Goal: Task Accomplishment & Management: Manage account settings

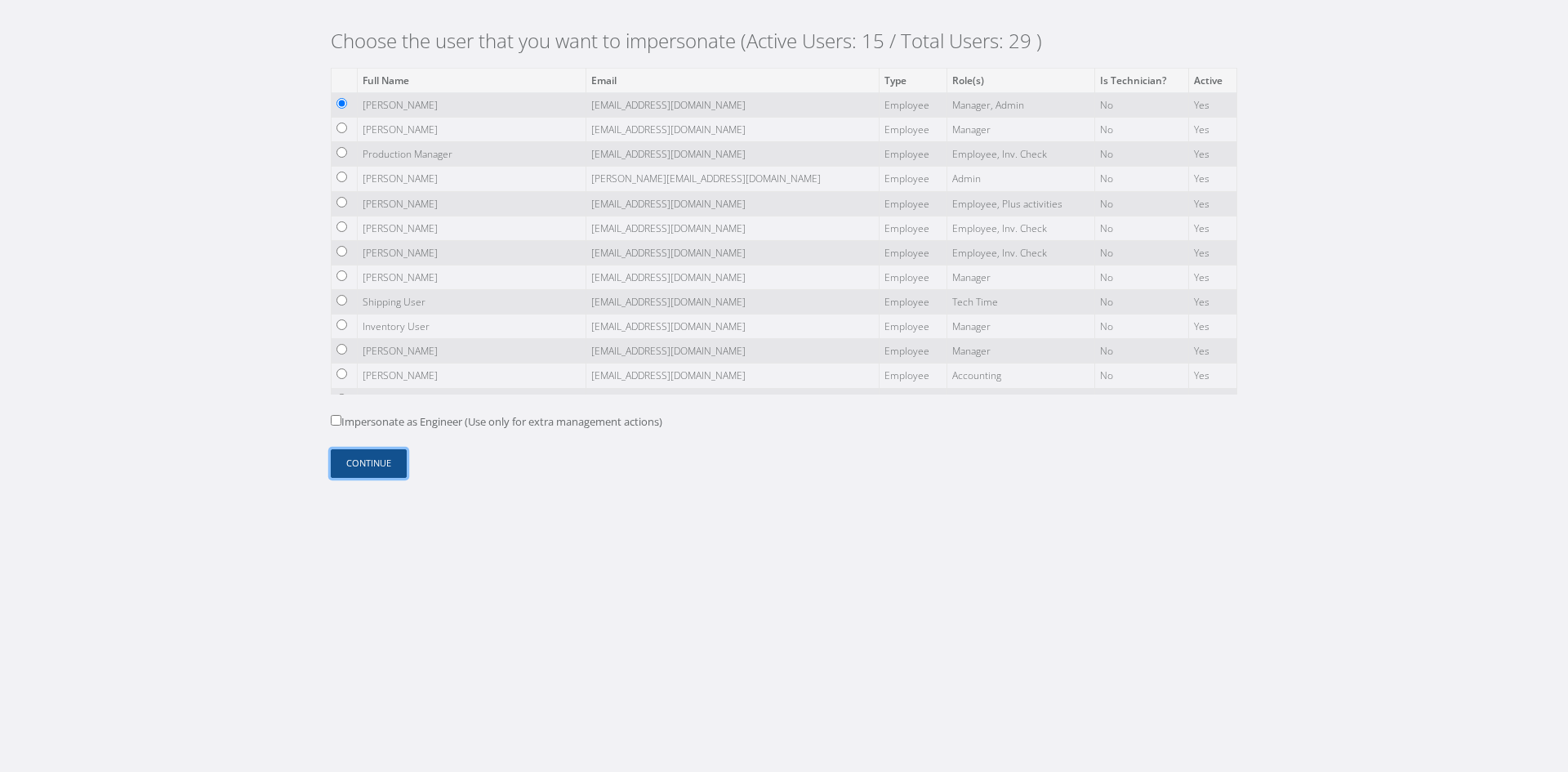
click at [380, 465] on button "Continue" at bounding box center [369, 463] width 76 height 28
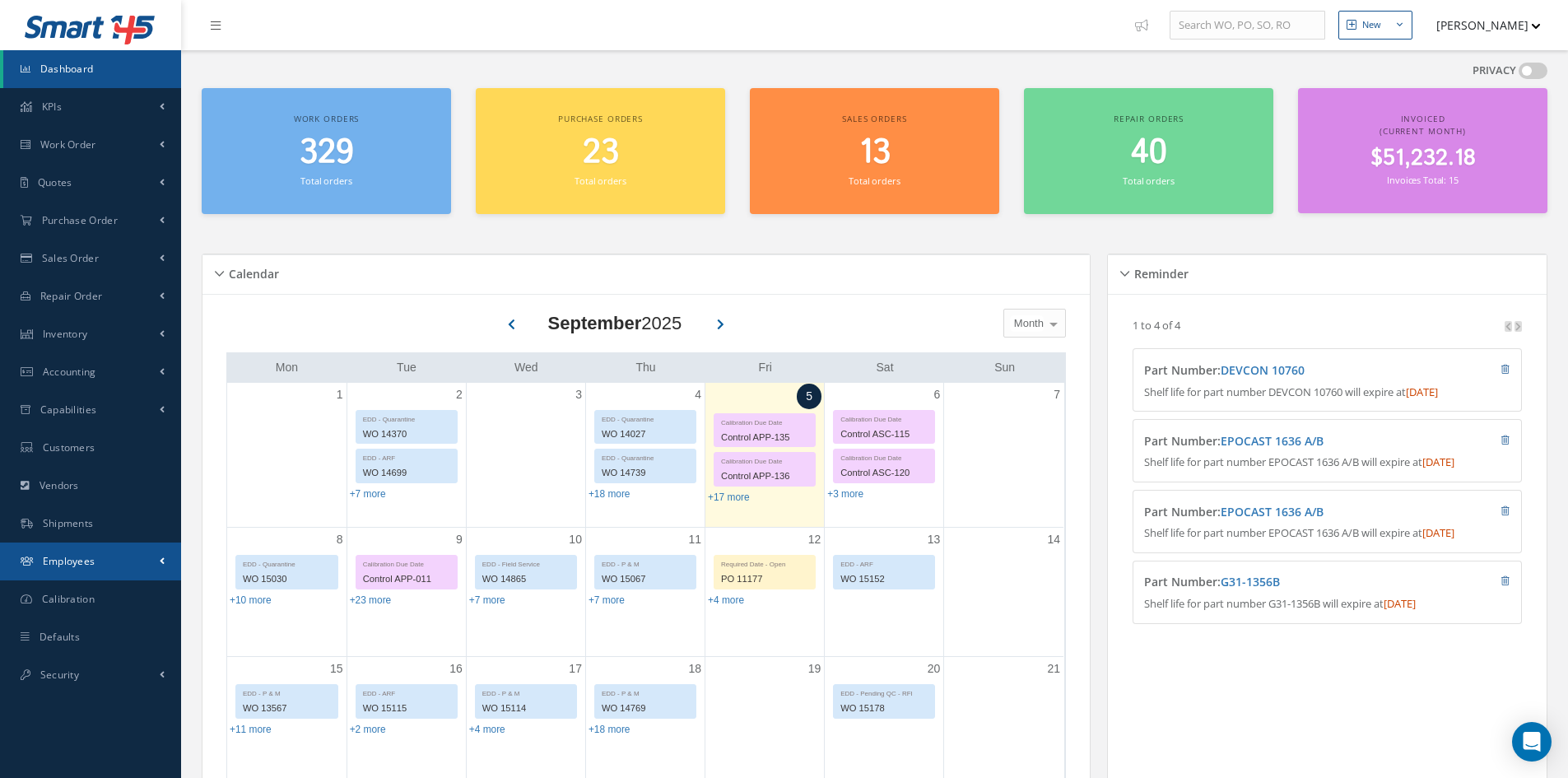
click at [90, 553] on link "Employees" at bounding box center [90, 561] width 181 height 38
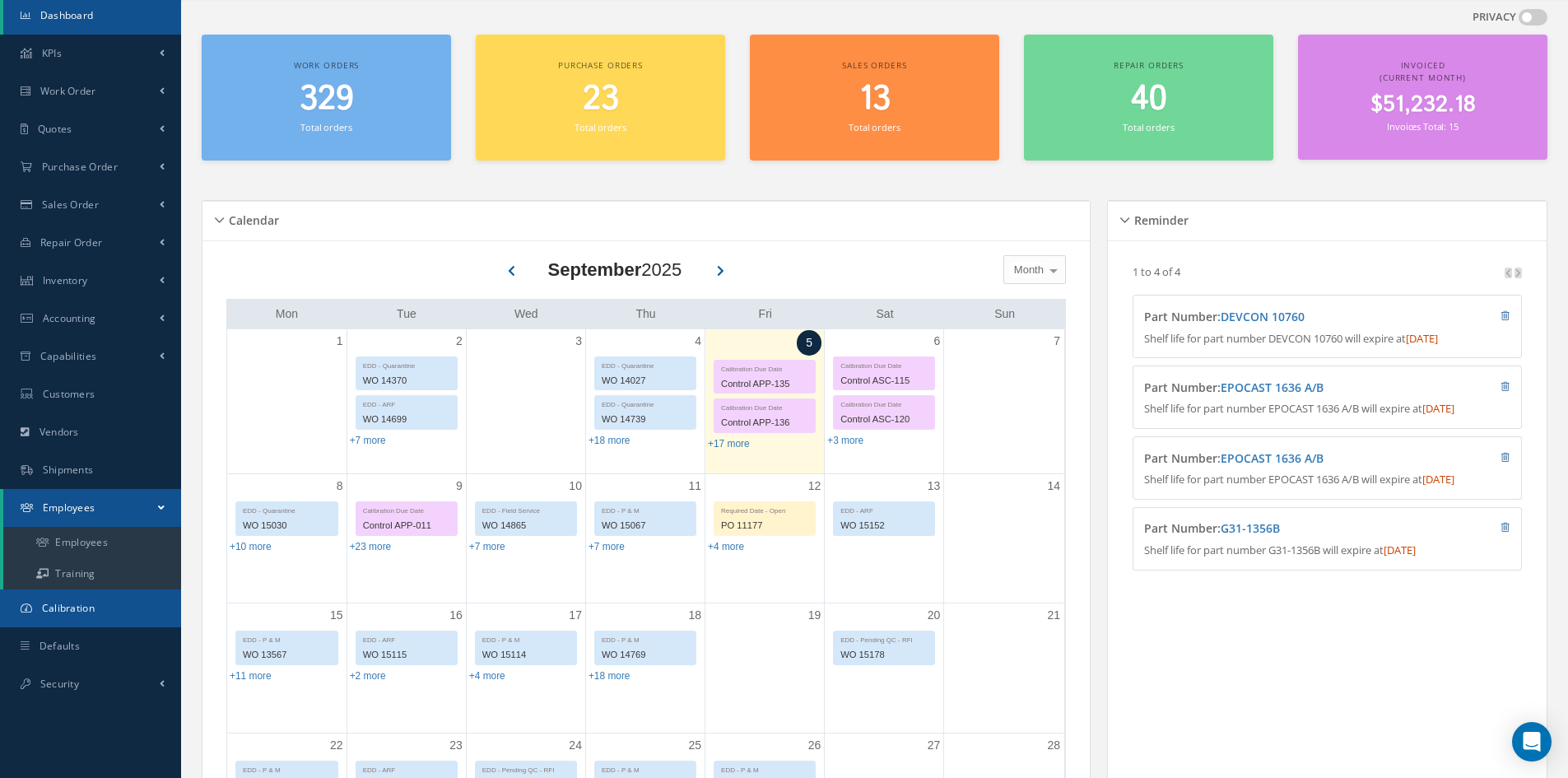
scroll to position [83, 0]
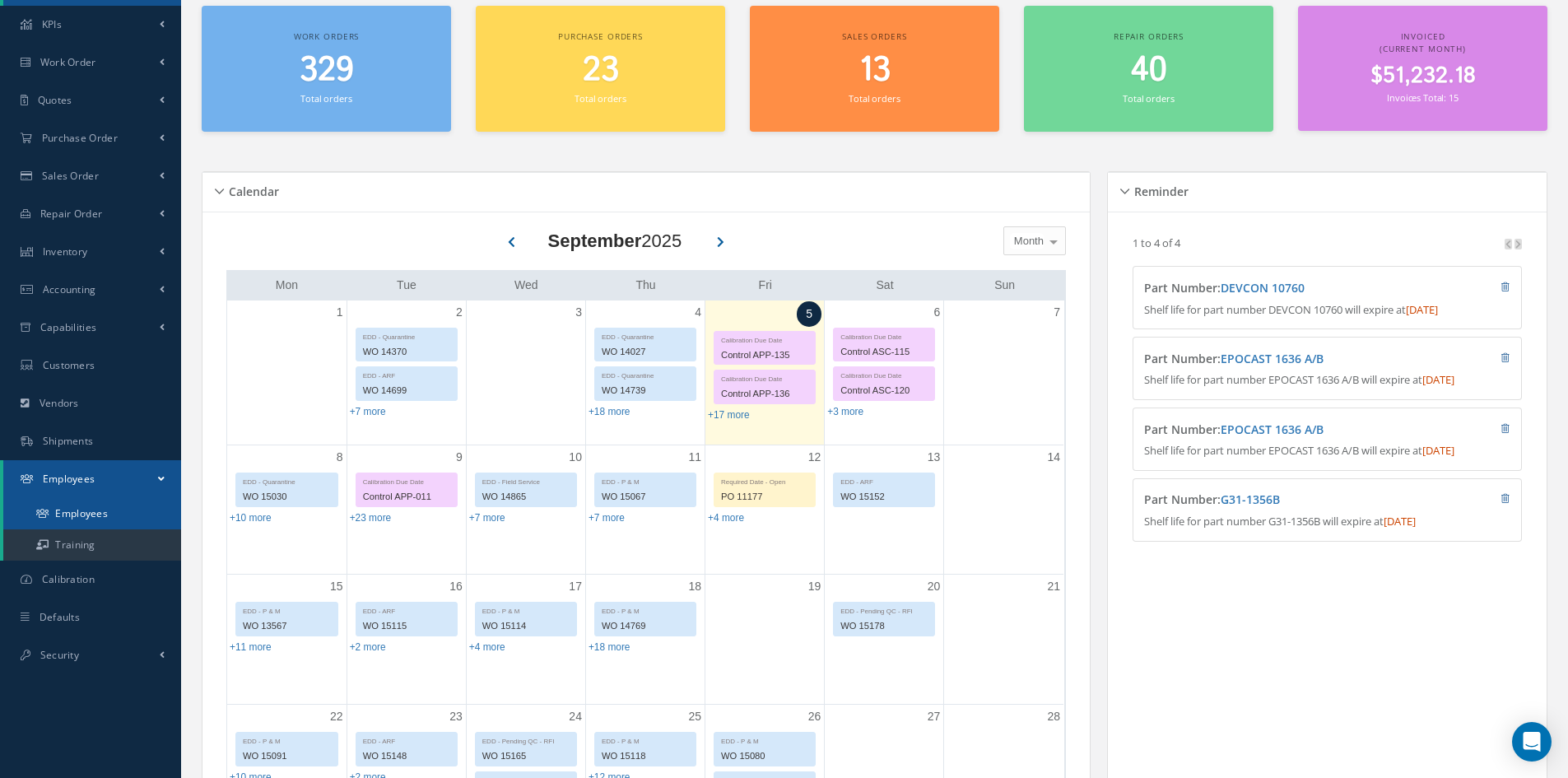
click at [108, 519] on link "Employees" at bounding box center [92, 513] width 178 height 31
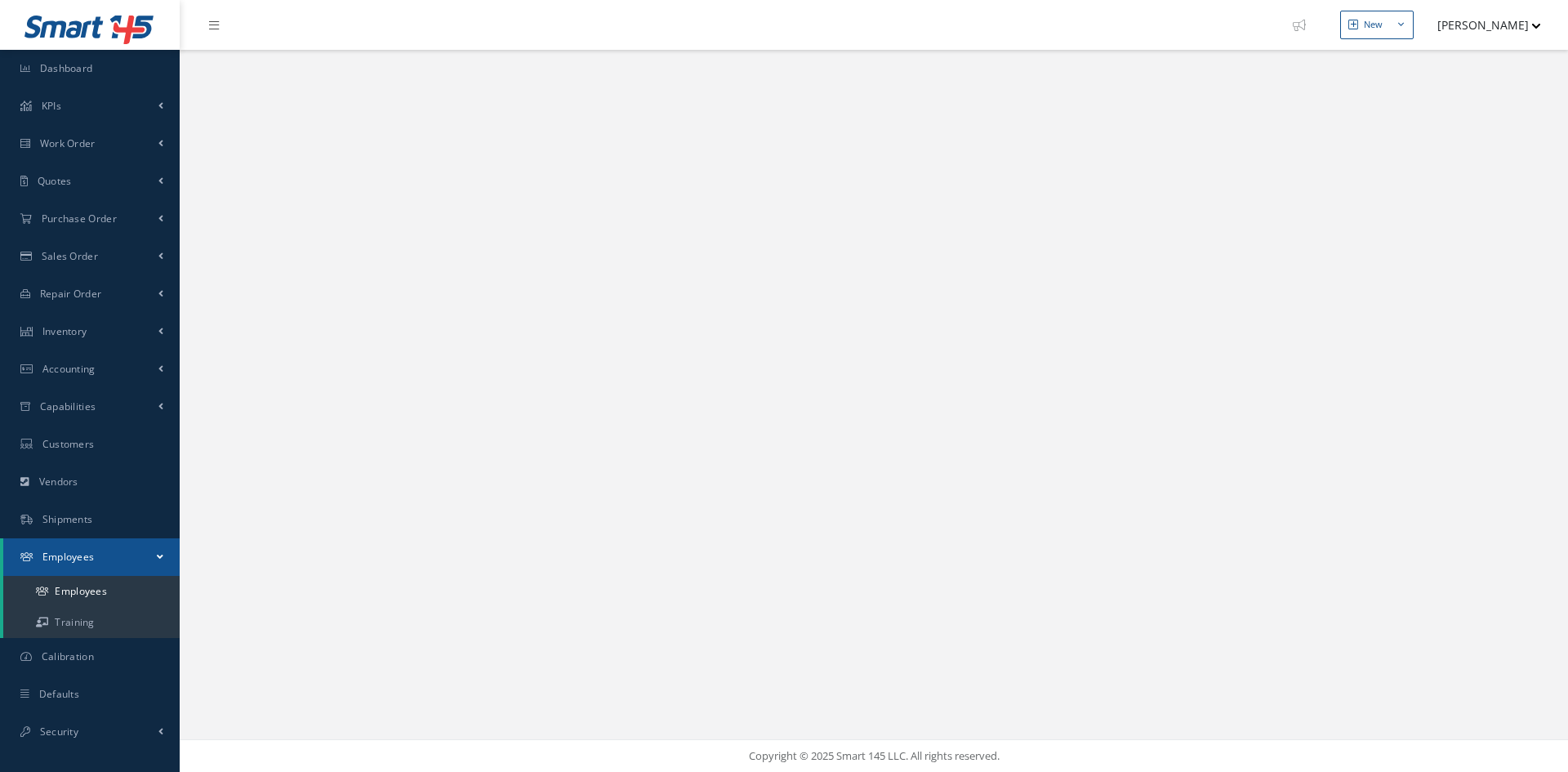
select select "25"
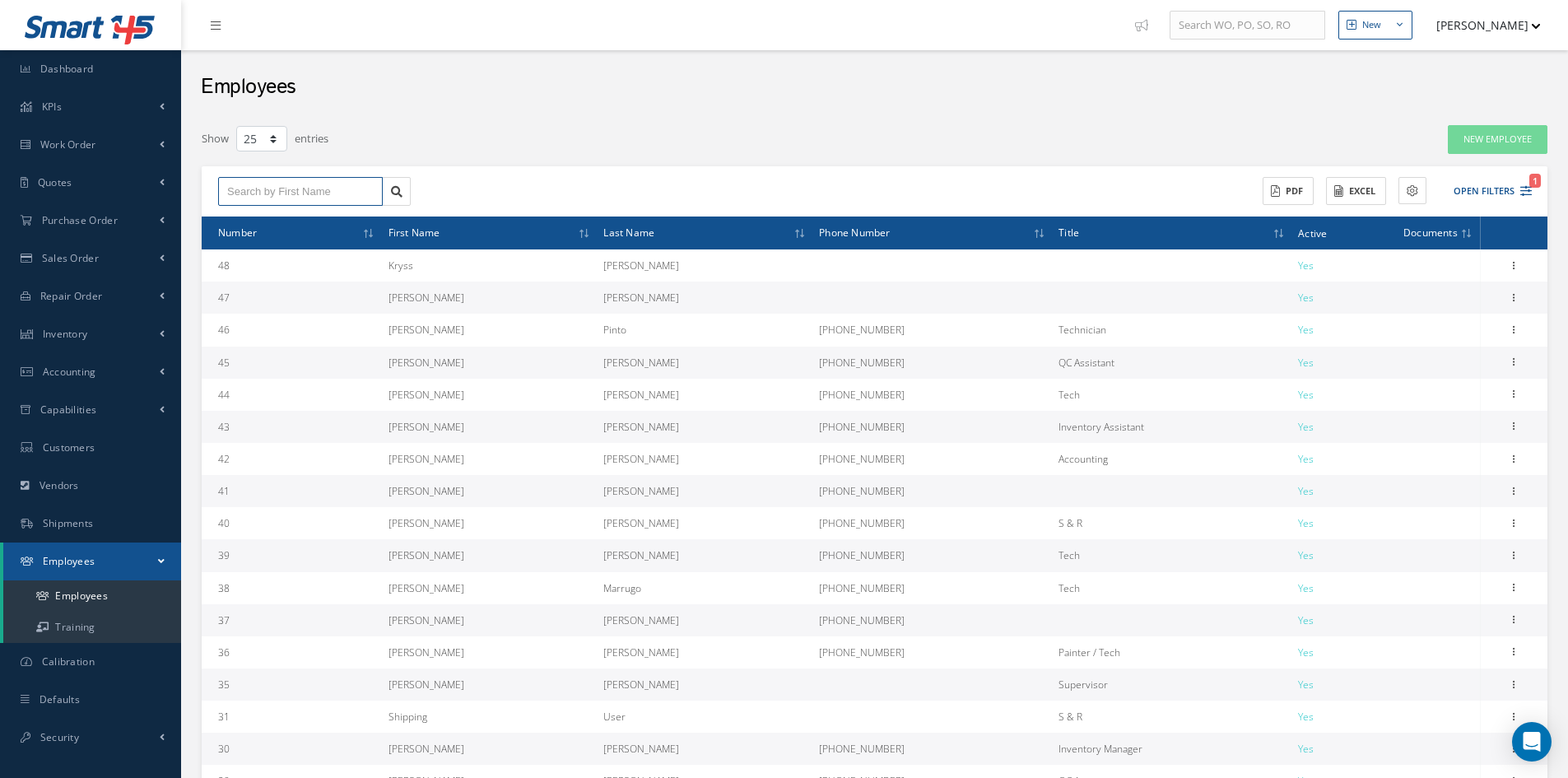
click at [287, 194] on input "text" at bounding box center [300, 191] width 164 height 30
type input "Samuel"
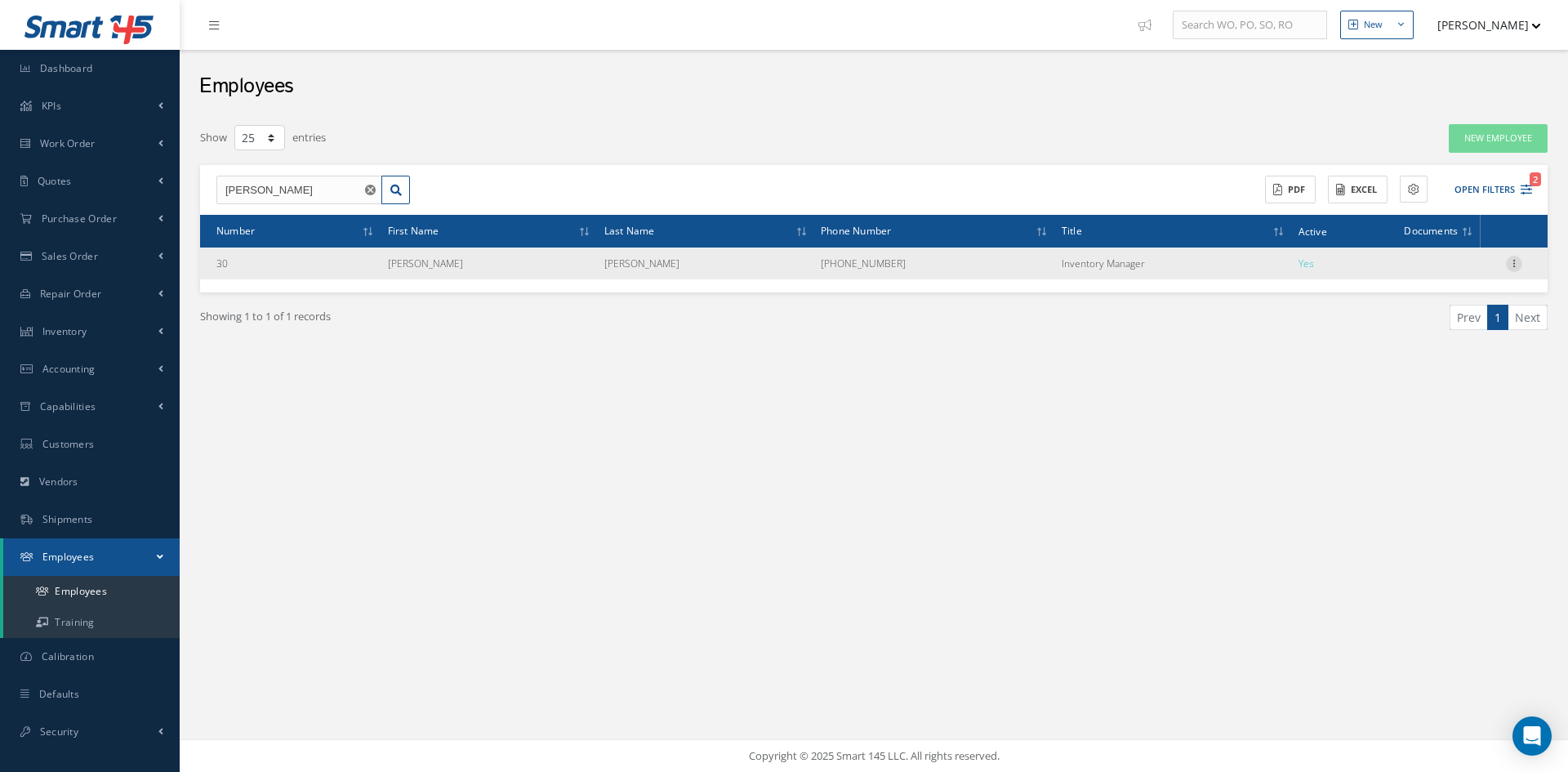
click at [1514, 269] on div at bounding box center [1514, 263] width 16 height 16
click at [1458, 277] on link "Edit" at bounding box center [1438, 274] width 129 height 22
type input "Samuel"
type input "Bejarano"
type input "30"
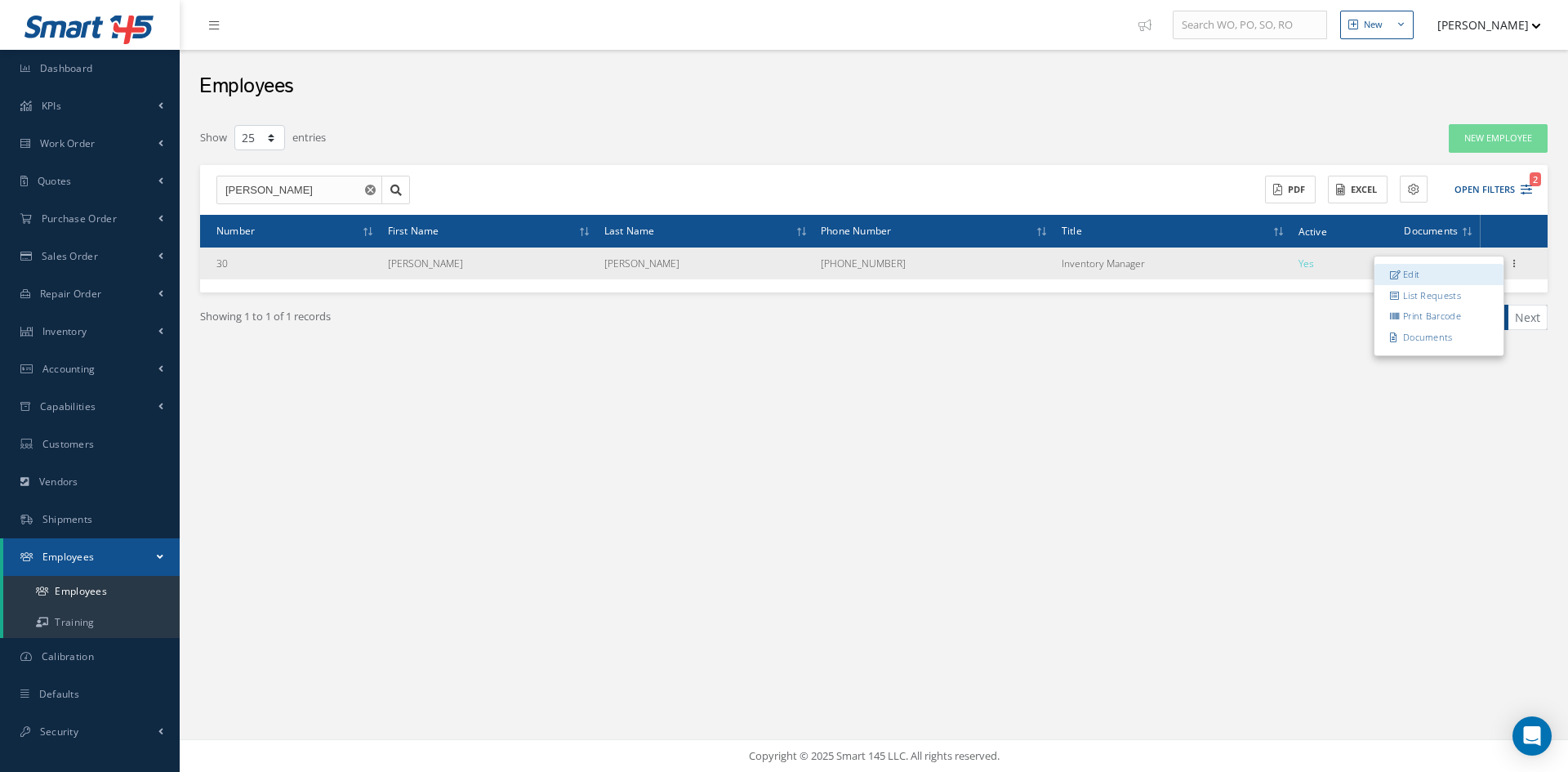
type input "786-764-5745"
type input "samuelb@applus145.com"
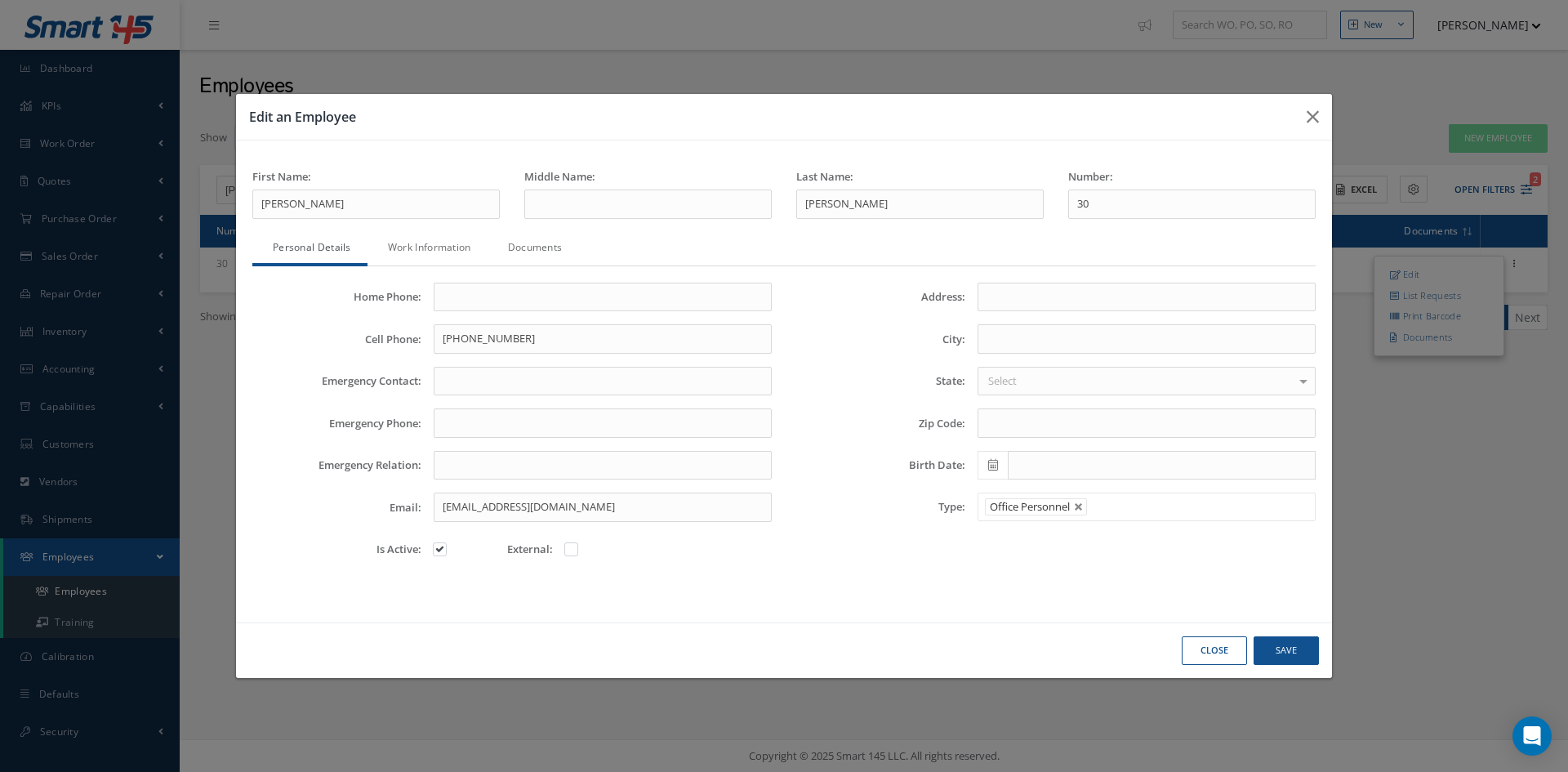
click at [416, 246] on link "Work Information" at bounding box center [427, 250] width 120 height 35
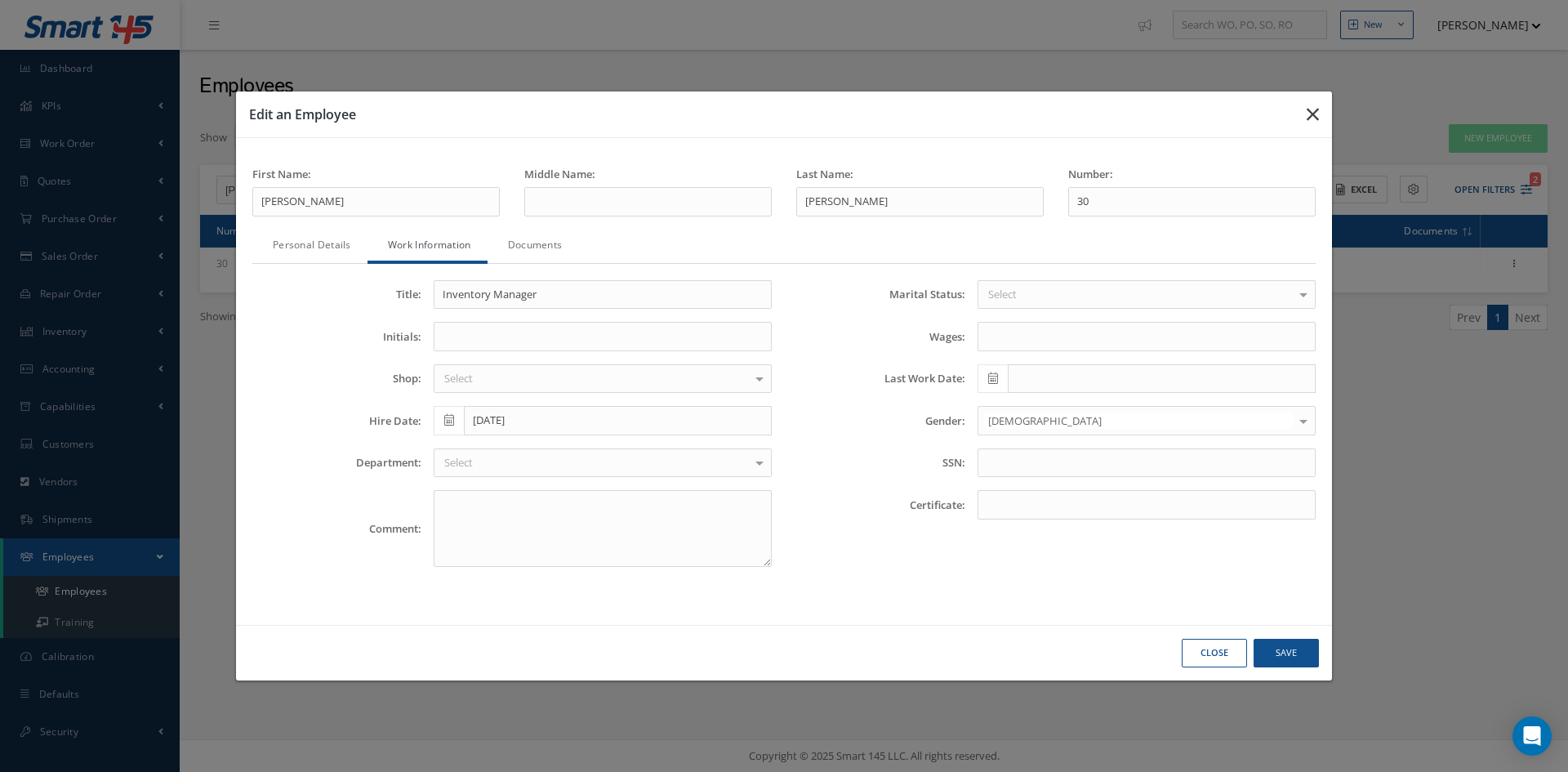
click at [1307, 113] on icon "button" at bounding box center [1312, 114] width 12 height 20
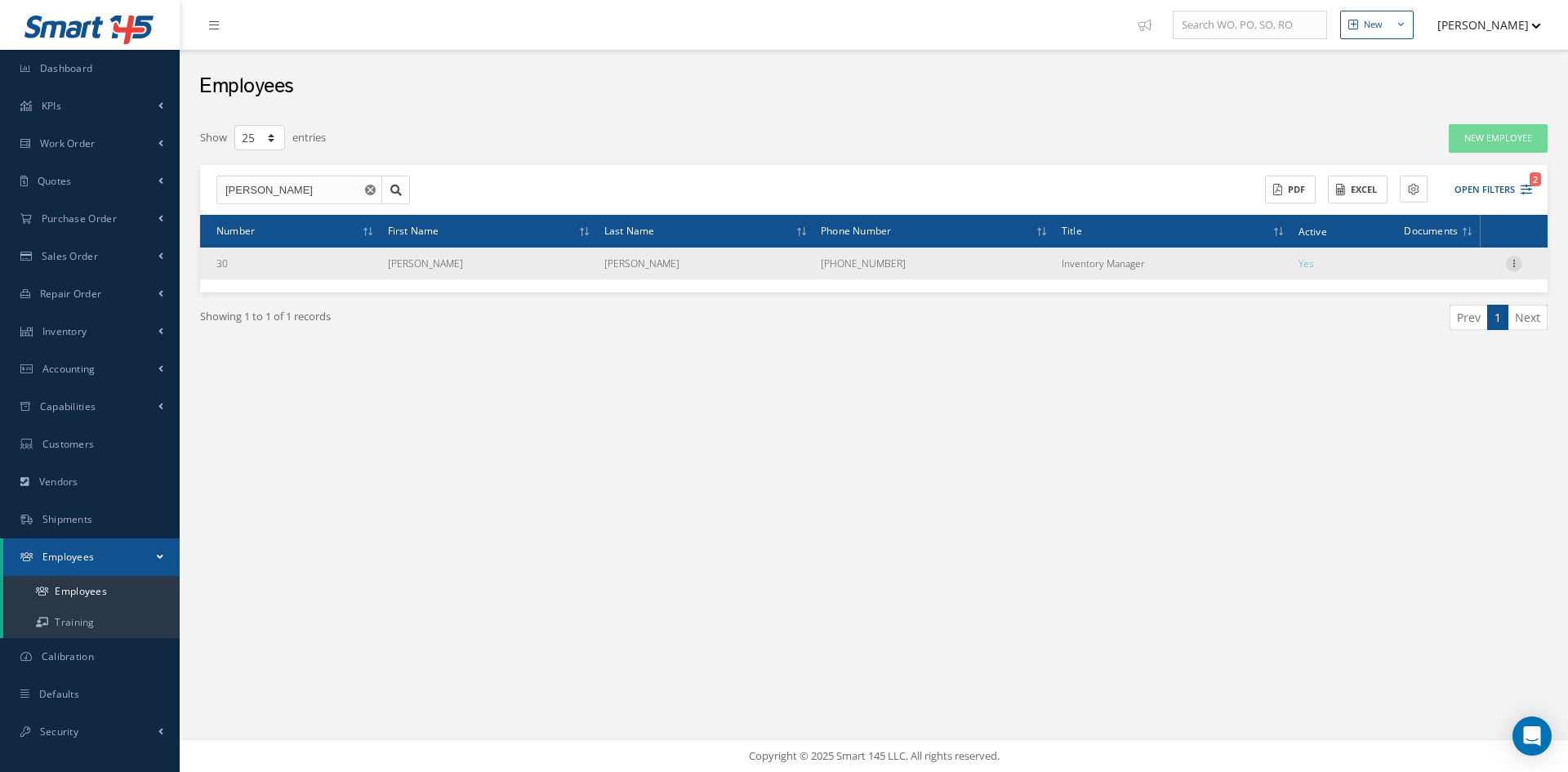
click at [1512, 257] on icon at bounding box center [1514, 262] width 16 height 13
click at [1438, 275] on link "Edit" at bounding box center [1438, 274] width 129 height 22
type input "Samuel"
type input "Bejarano"
type input "30"
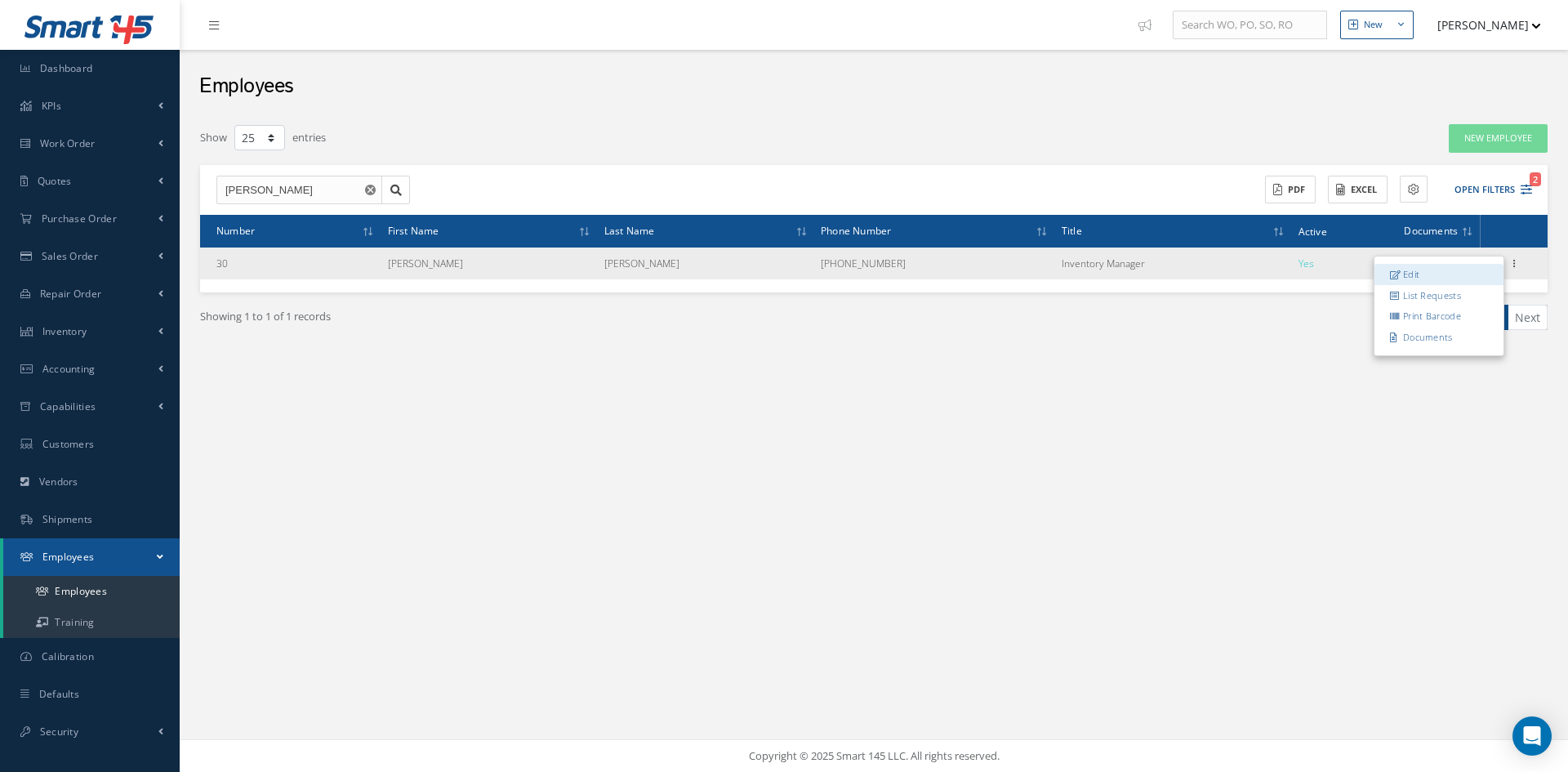
type input "786-764-5745"
type input "samuelb@applus145.com"
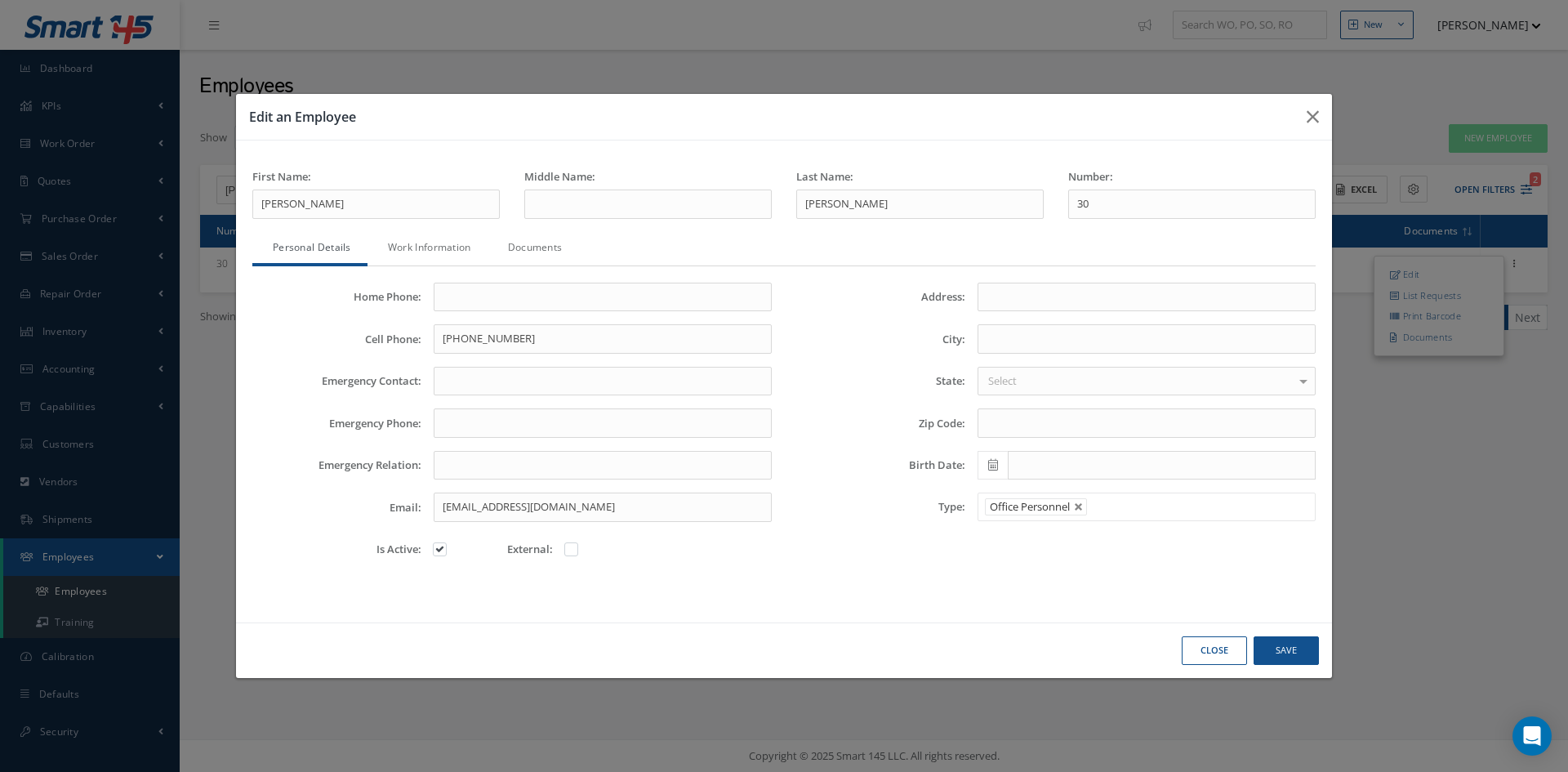
click at [1238, 642] on button "Close" at bounding box center [1215, 650] width 66 height 28
